Goal: Information Seeking & Learning: Find specific fact

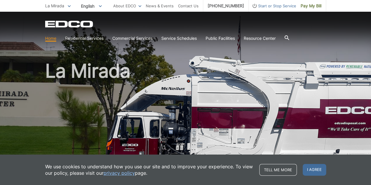
click at [288, 37] on icon at bounding box center [286, 37] width 5 height 5
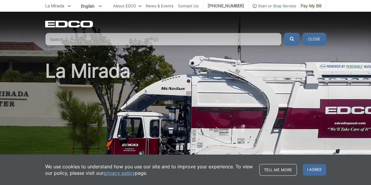
click at [244, 43] on input "Search" at bounding box center [163, 39] width 236 height 13
click at [246, 40] on input "Search" at bounding box center [163, 39] width 236 height 13
click at [246, 39] on input "Search" at bounding box center [163, 39] width 236 height 13
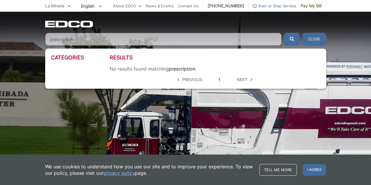
type input "prescription"
click at [284, 33] on button "submit" at bounding box center [292, 39] width 16 height 13
click at [93, 41] on input "prescription" at bounding box center [163, 39] width 236 height 13
drag, startPoint x: 176, startPoint y: 109, endPoint x: 261, endPoint y: 78, distance: 90.5
click at [211, 93] on h1 "La Mirada" at bounding box center [185, 126] width 281 height 129
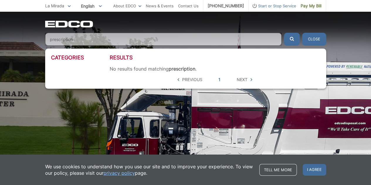
drag, startPoint x: 29, startPoint y: 40, endPoint x: 13, endPoint y: 18, distance: 27.2
click at [13, 18] on div "EDCO Logo Home Residential Services Curbside Pickup Recycling Organic Recycling…" at bounding box center [185, 29] width 371 height 34
